Goal: Transaction & Acquisition: Purchase product/service

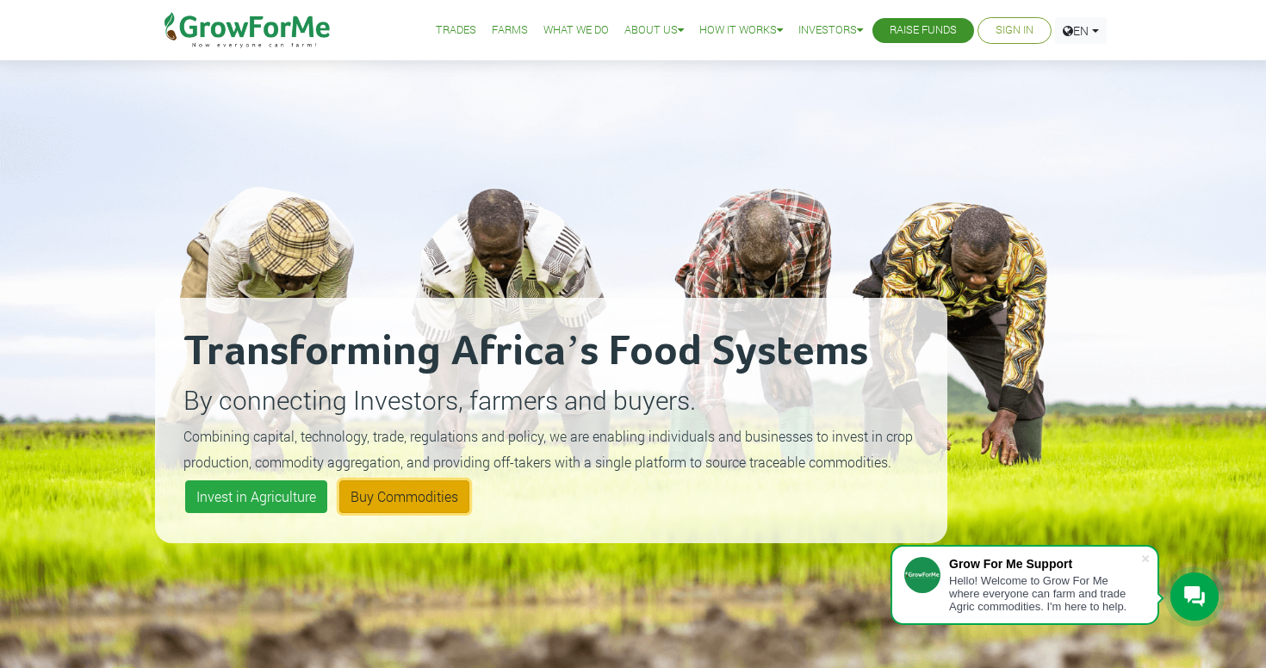
click at [380, 500] on link "Buy Commodities" at bounding box center [404, 497] width 130 height 33
click at [503, 32] on link "Farms" at bounding box center [510, 31] width 36 height 18
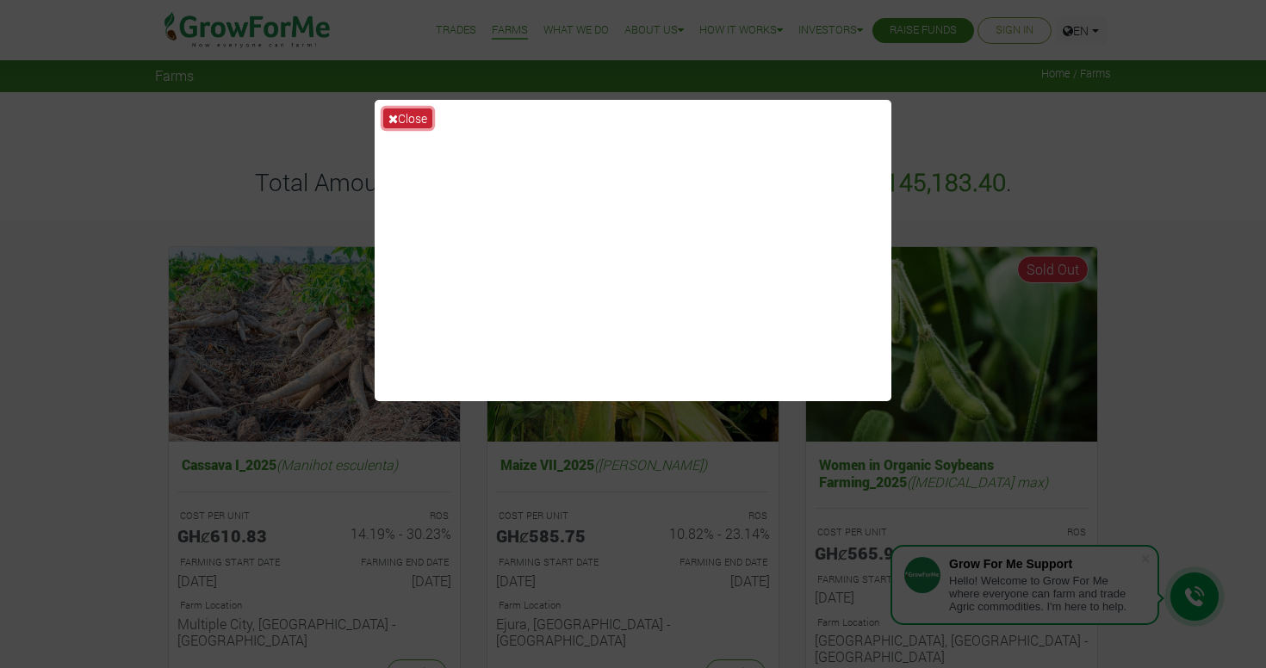
click at [416, 119] on button "Close" at bounding box center [407, 119] width 49 height 20
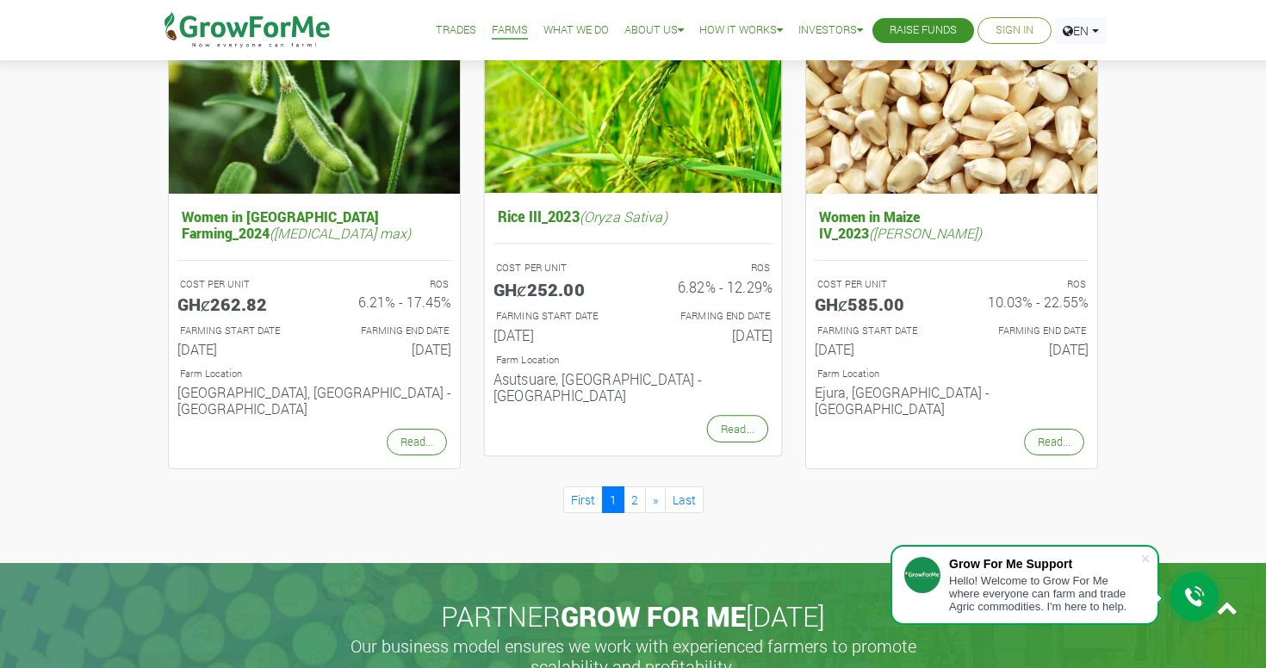
scroll to position [1742, 0]
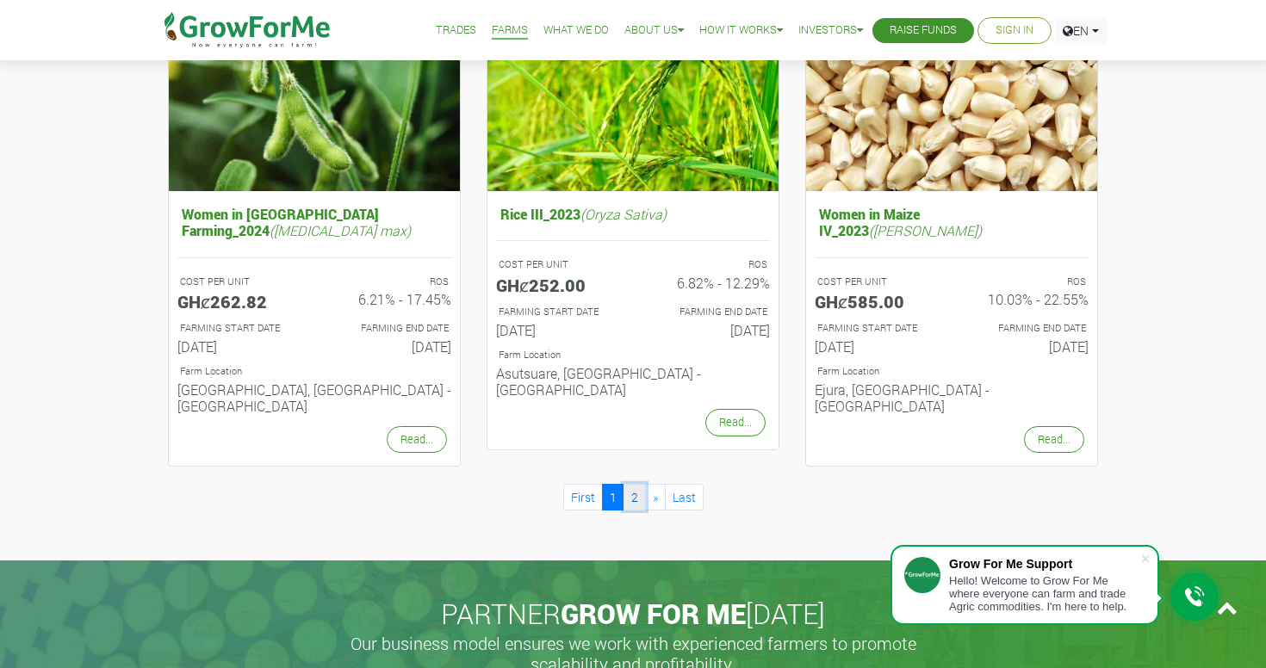
click at [629, 484] on link "2" at bounding box center [635, 497] width 22 height 27
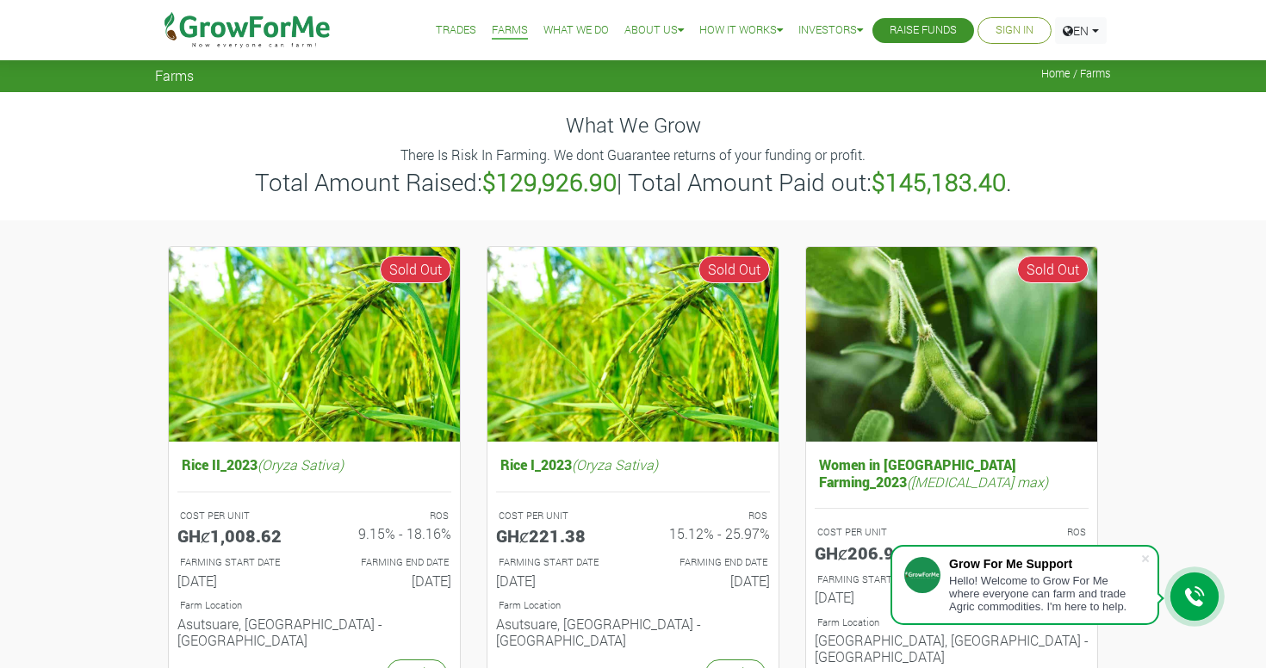
click at [231, 30] on img at bounding box center [247, 30] width 177 height 60
